Goal: Obtain resource: Obtain resource

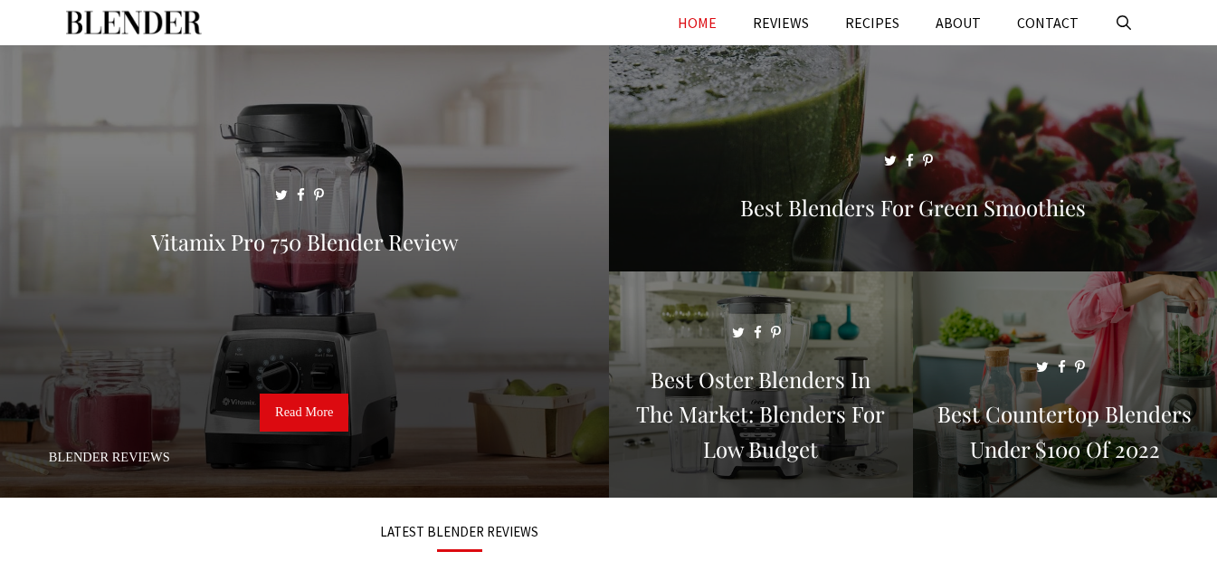
click at [705, 14] on link "HOME" at bounding box center [697, 22] width 75 height 45
click at [1115, 22] on link "Open Search Bar" at bounding box center [1124, 22] width 55 height 45
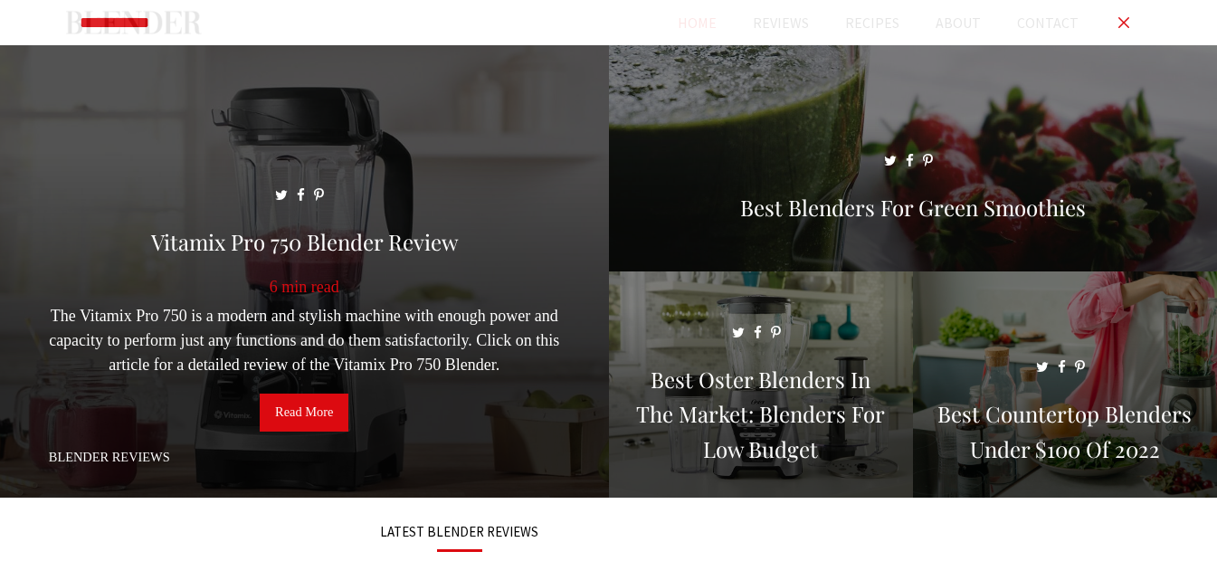
type input "**********"
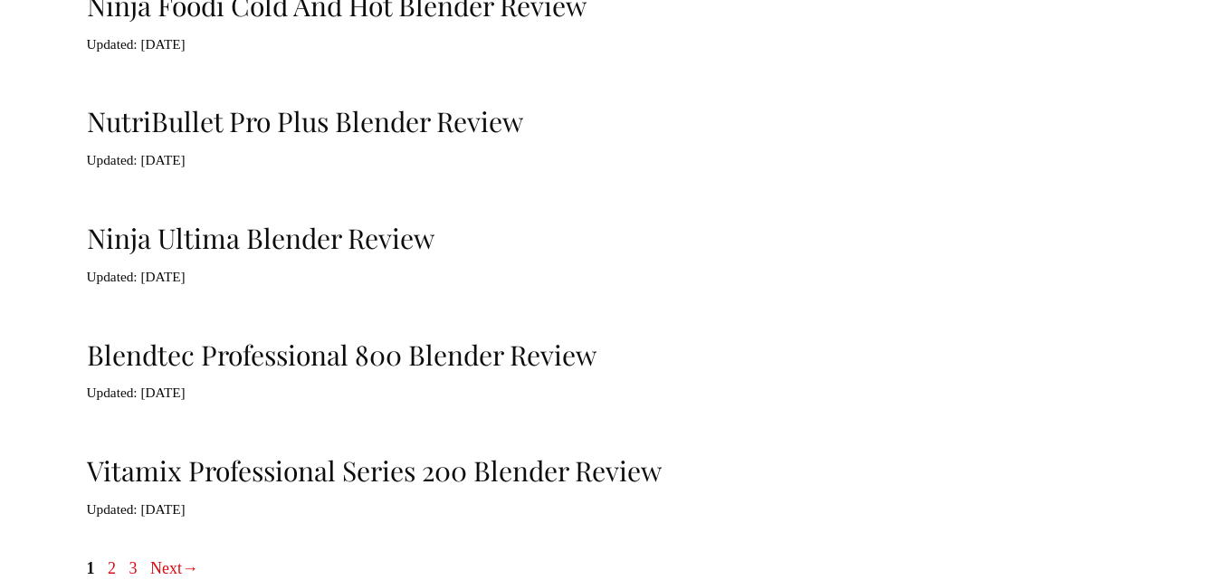
scroll to position [763, 0]
